Goal: Task Accomplishment & Management: Manage account settings

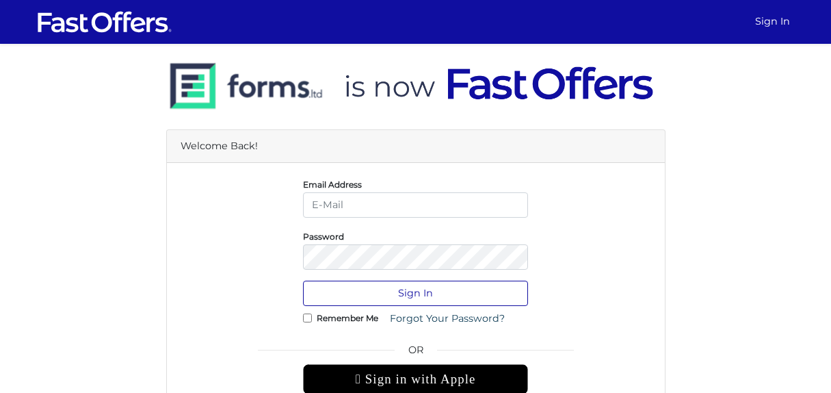
type input "[PERSON_NAME][EMAIL_ADDRESS][DOMAIN_NAME]"
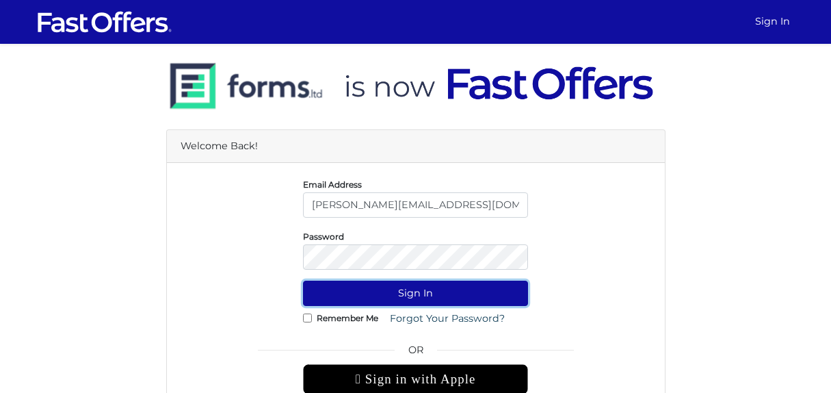
click at [417, 298] on button "Sign In" at bounding box center [415, 293] width 225 height 25
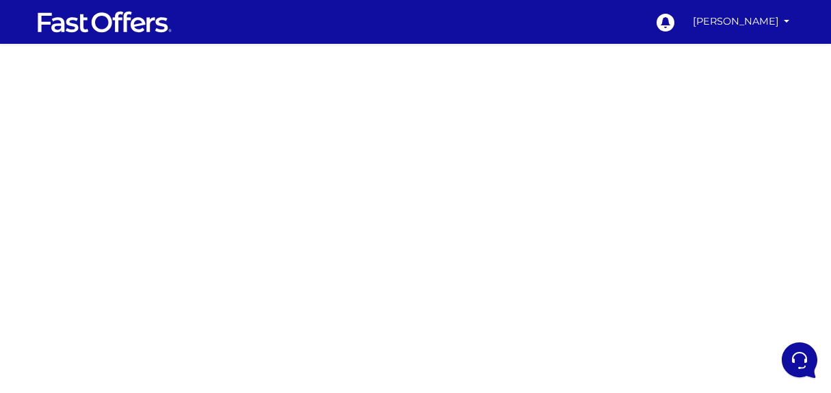
click at [216, 248] on div at bounding box center [415, 386] width 831 height 684
click at [14, 185] on div at bounding box center [415, 386] width 831 height 684
click at [759, 27] on link "[PERSON_NAME]" at bounding box center [742, 21] width 108 height 27
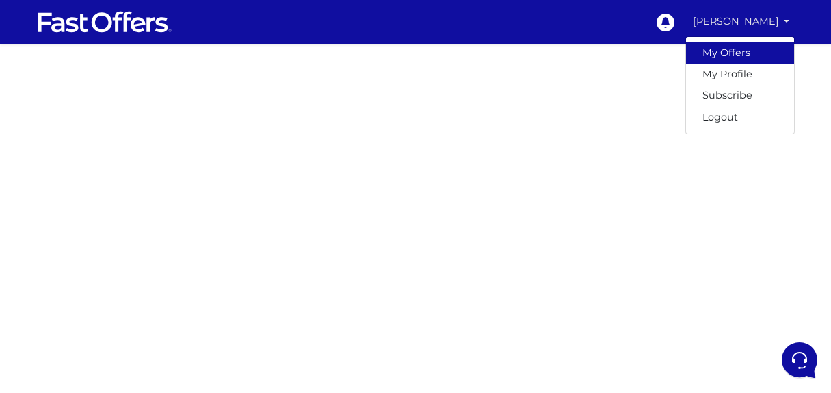
click at [736, 50] on link "My Offers" at bounding box center [740, 52] width 108 height 21
